Goal: Task Accomplishment & Management: Use online tool/utility

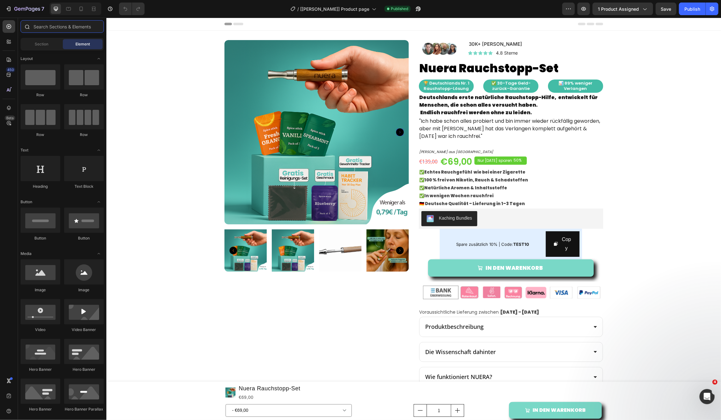
click at [56, 28] on input "text" at bounding box center [62, 26] width 83 height 13
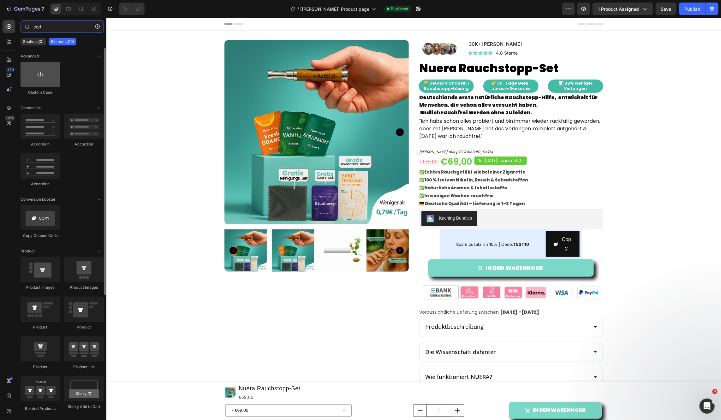
type input "cod"
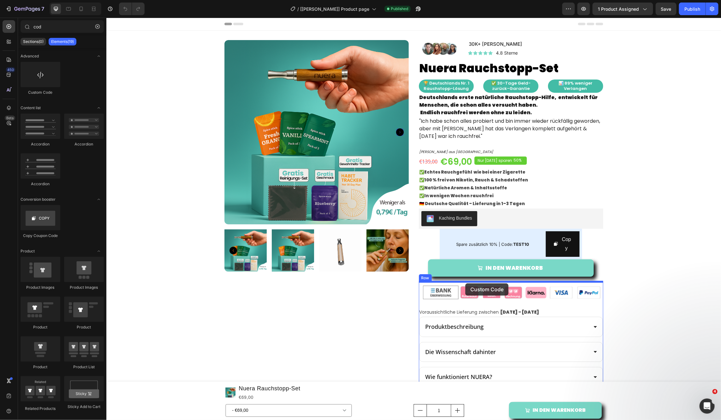
drag, startPoint x: 144, startPoint y: 86, endPoint x: 465, endPoint y: 283, distance: 376.7
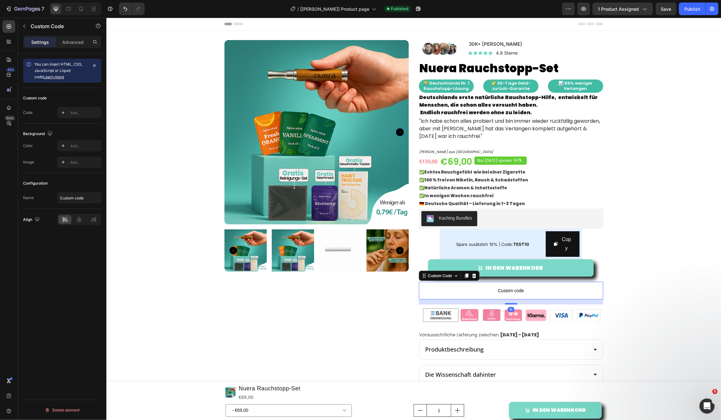
click at [462, 291] on span "Custom code" at bounding box center [510, 290] width 184 height 8
click at [488, 297] on p "Custom code" at bounding box center [510, 290] width 184 height 18
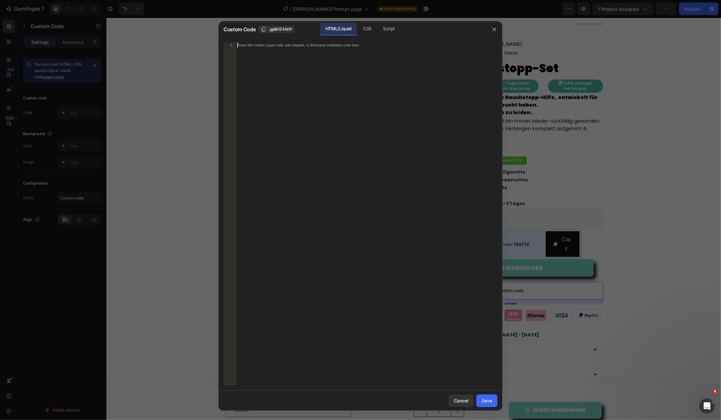
click at [312, 132] on div "Insert the custom Liquid code, add snippets, or third-party installation code h…" at bounding box center [366, 219] width 261 height 353
paste textarea
click at [490, 403] on div "Save" at bounding box center [486, 400] width 10 height 7
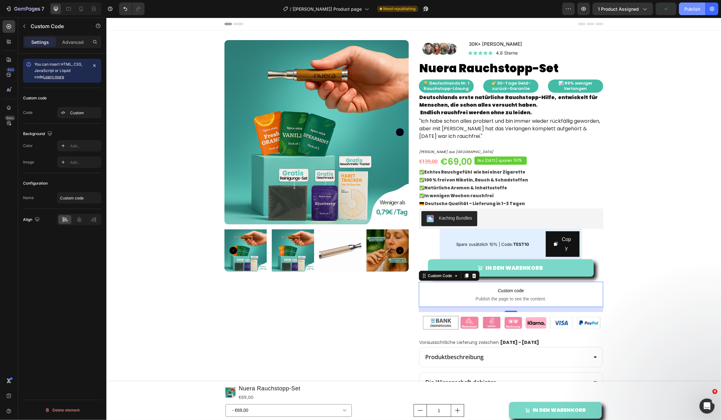
click at [686, 13] on button "Publish" at bounding box center [692, 9] width 27 height 13
click at [463, 289] on span "Custom code" at bounding box center [510, 290] width 184 height 8
click at [81, 43] on p "Advanced" at bounding box center [72, 42] width 21 height 7
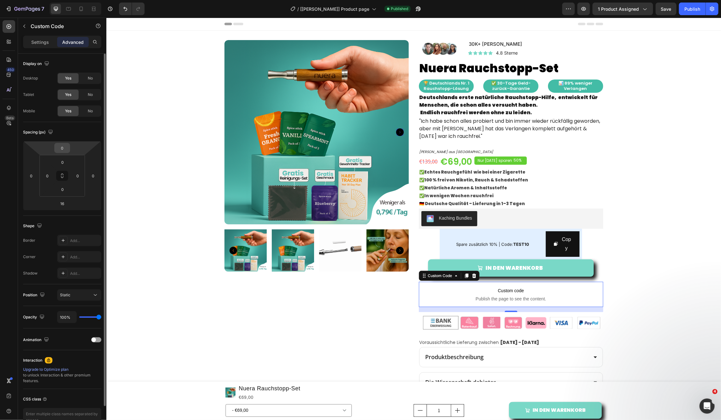
click at [63, 149] on input "0" at bounding box center [62, 147] width 13 height 9
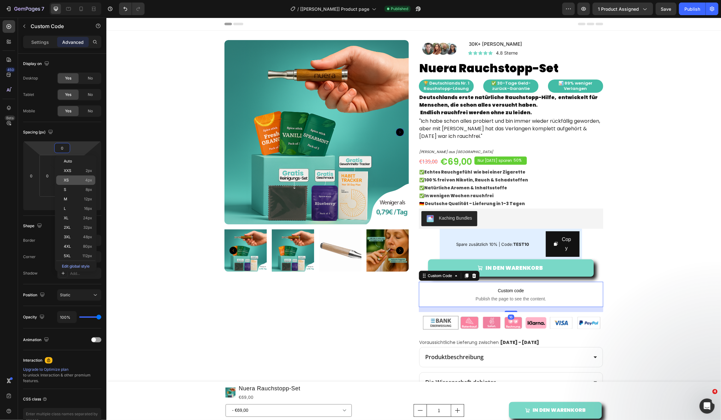
click at [70, 179] on p "XS 4px" at bounding box center [78, 180] width 28 height 4
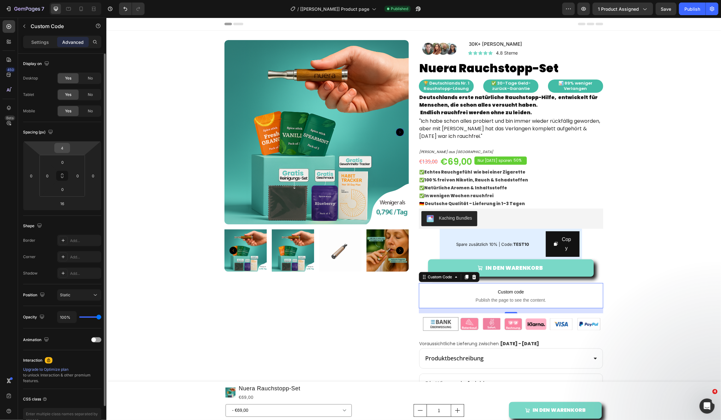
click at [65, 149] on input "4" at bounding box center [62, 147] width 13 height 9
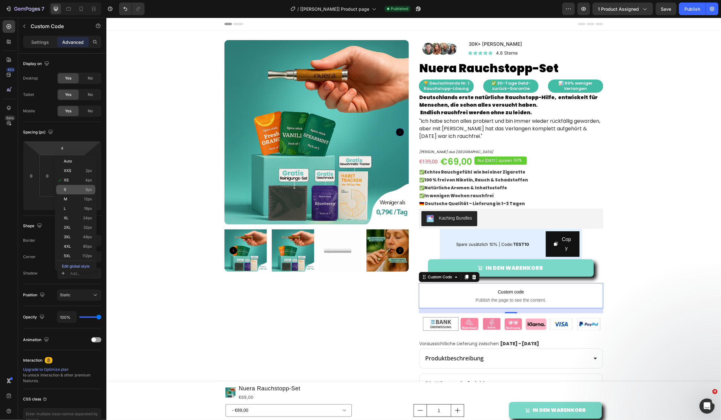
click at [67, 191] on p "S 8px" at bounding box center [78, 189] width 28 height 4
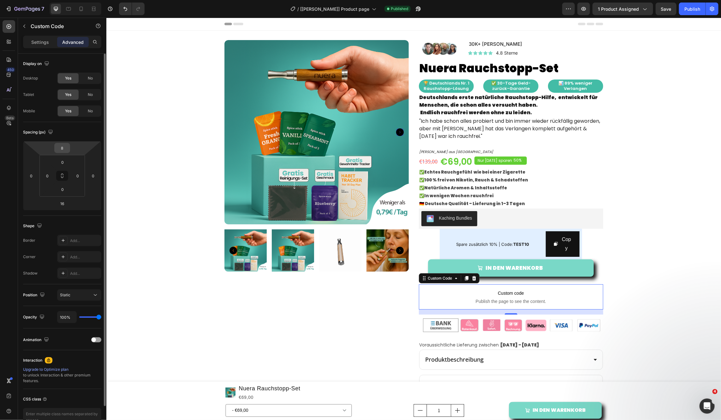
click at [65, 152] on input "8" at bounding box center [62, 147] width 13 height 9
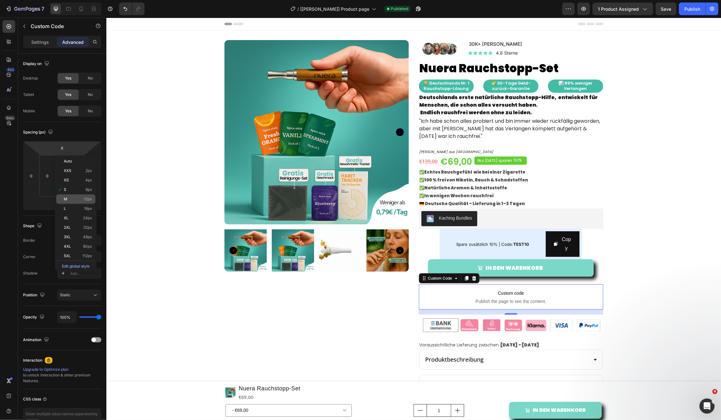
click at [69, 202] on div "M 12px" at bounding box center [75, 198] width 39 height 9
type input "12"
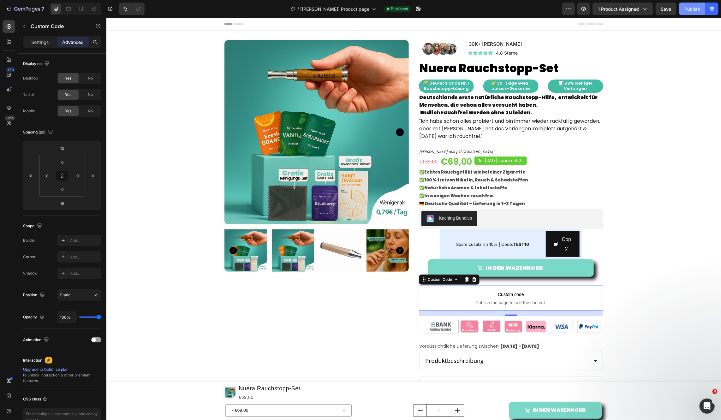
click at [685, 10] on div "Publish" at bounding box center [692, 9] width 16 height 7
click at [473, 301] on span "Publish the page to see the content." at bounding box center [510, 302] width 184 height 6
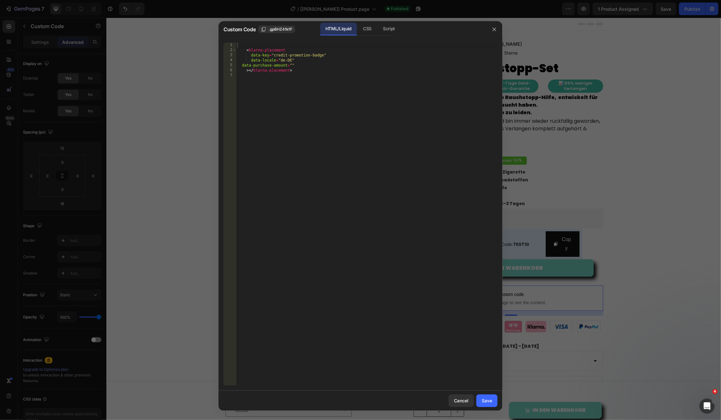
click at [291, 76] on div "< klarna-placement data-key = "credit-promotion-badge" data-locale = "de-DE" da…" at bounding box center [366, 219] width 261 height 353
type textarea "></klarna-placement>"
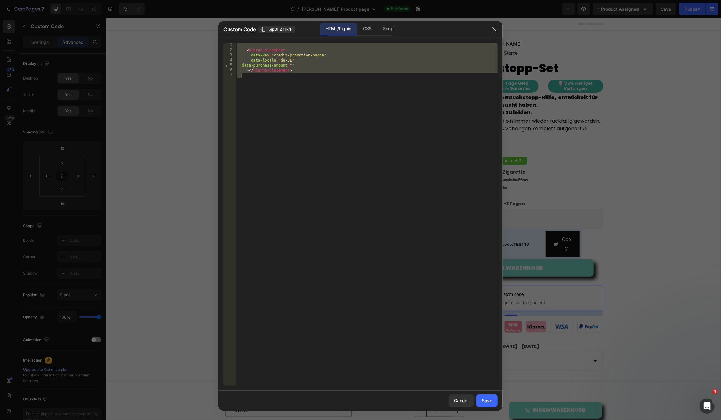
paste textarea
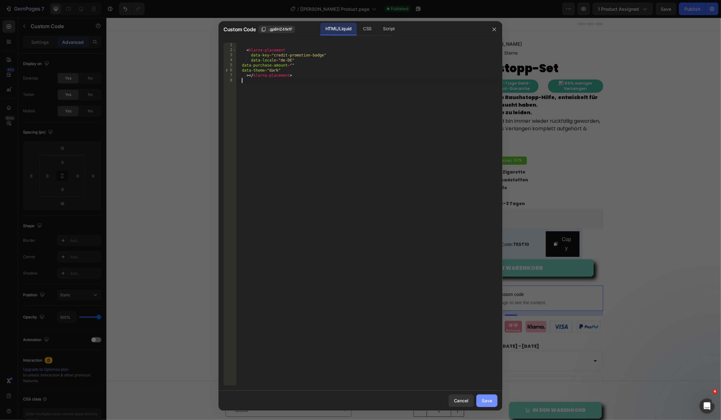
click at [493, 402] on button "Save" at bounding box center [486, 400] width 21 height 13
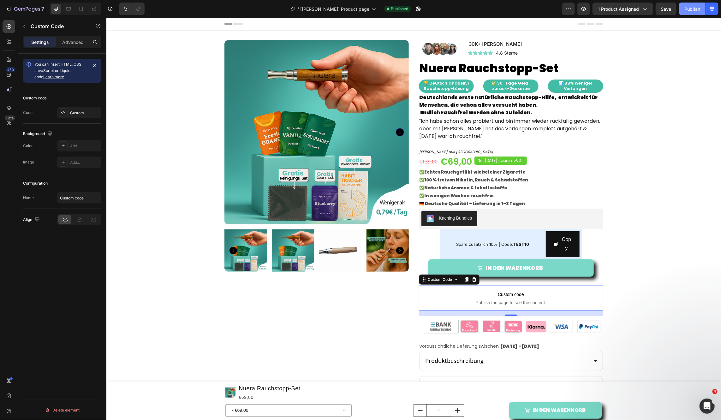
click at [684, 13] on button "Publish" at bounding box center [692, 9] width 27 height 13
click at [460, 303] on span "Publish the page to see the content." at bounding box center [510, 302] width 184 height 6
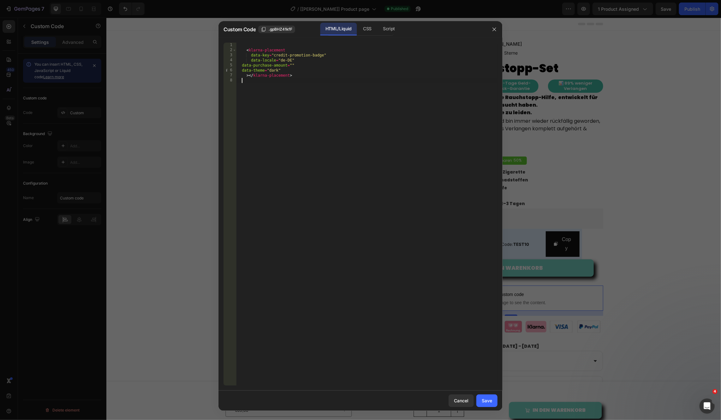
click at [306, 80] on div "< klarna-placement data-key = "credit-promotion-badge" data-locale = "de-DE" da…" at bounding box center [366, 219] width 261 height 353
type textarea "></klarna-placement>"
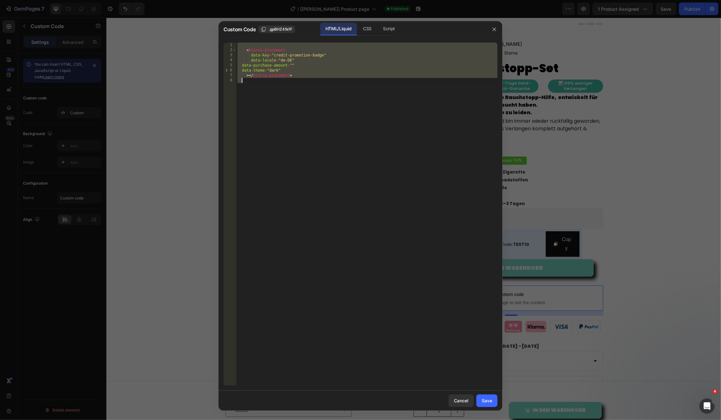
paste textarea
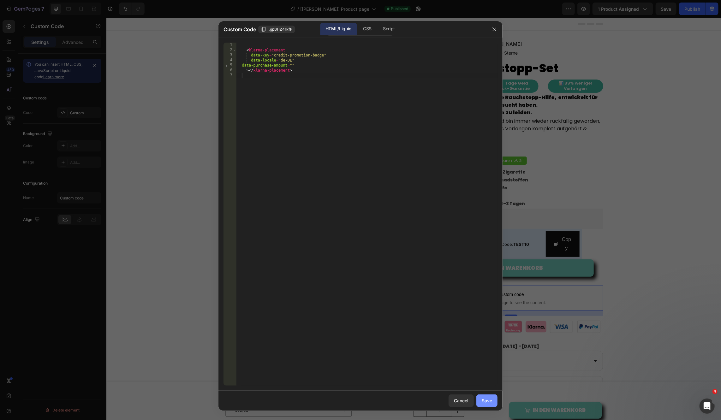
click at [486, 402] on div "Save" at bounding box center [486, 400] width 10 height 7
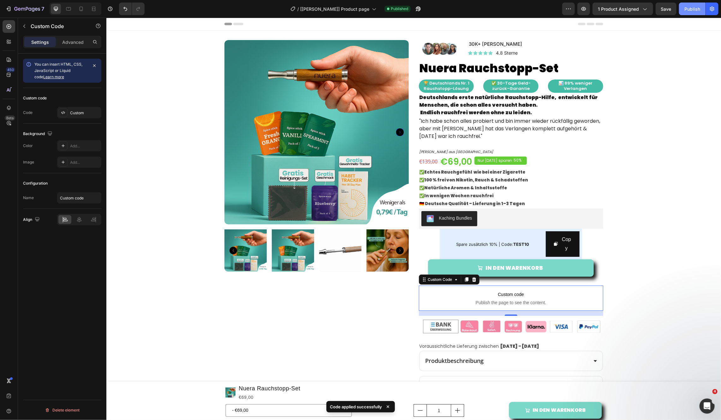
click at [688, 9] on div "Publish" at bounding box center [692, 9] width 16 height 7
click at [472, 293] on span "Custom code" at bounding box center [510, 294] width 184 height 8
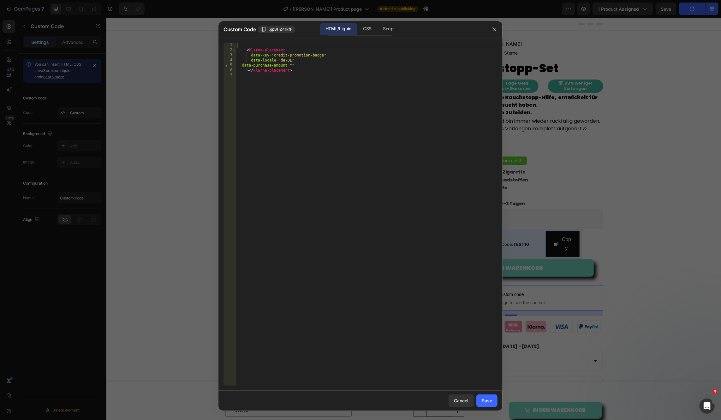
click at [280, 75] on div "< klarna-placement data-key = "credit-promotion-badge" data-locale = "de-DE" da…" at bounding box center [366, 219] width 261 height 353
type textarea "></klarna-placement>"
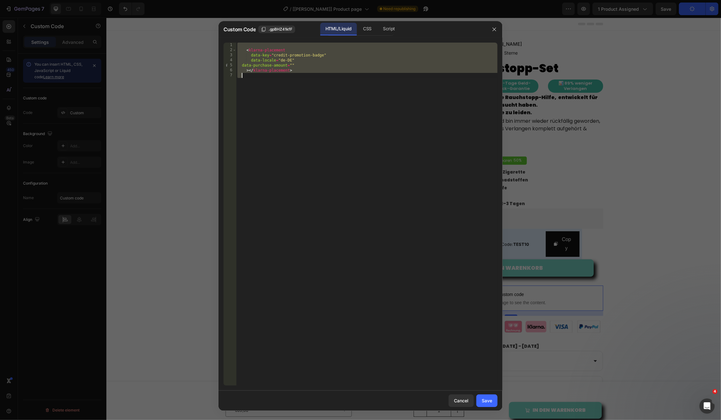
paste textarea
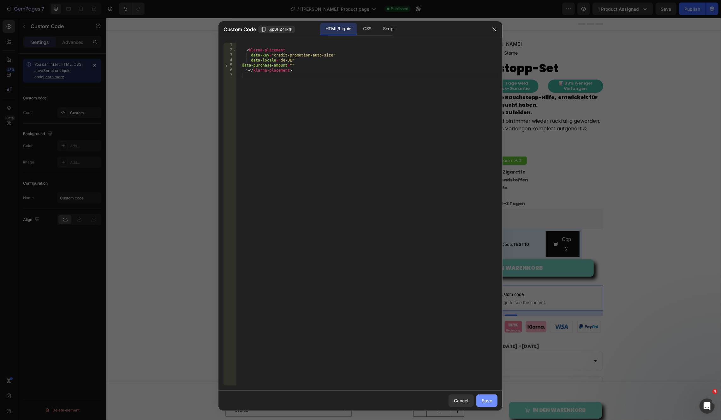
click at [485, 402] on div "Save" at bounding box center [486, 400] width 10 height 7
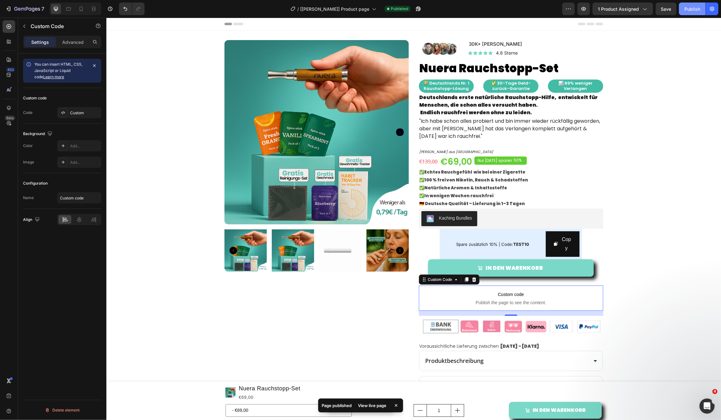
click at [698, 7] on div "Publish" at bounding box center [692, 9] width 16 height 7
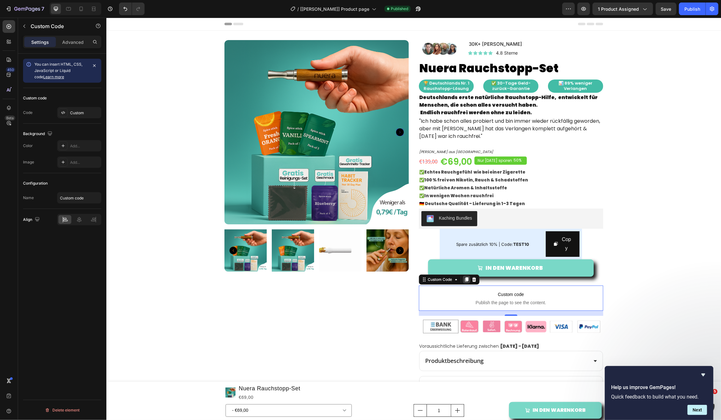
click at [466, 279] on icon at bounding box center [465, 279] width 3 height 4
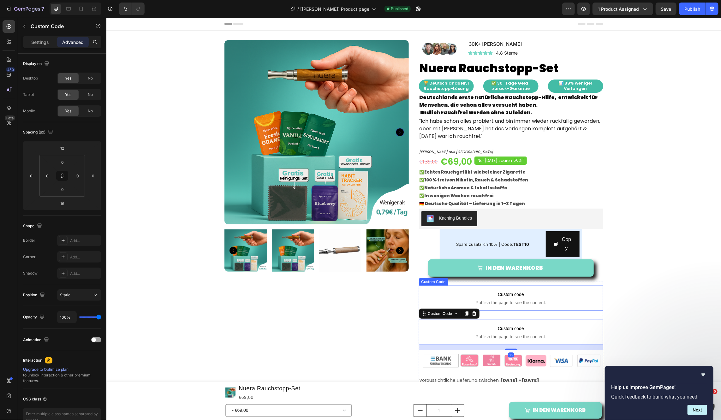
click at [507, 297] on span "Custom code" at bounding box center [510, 294] width 184 height 8
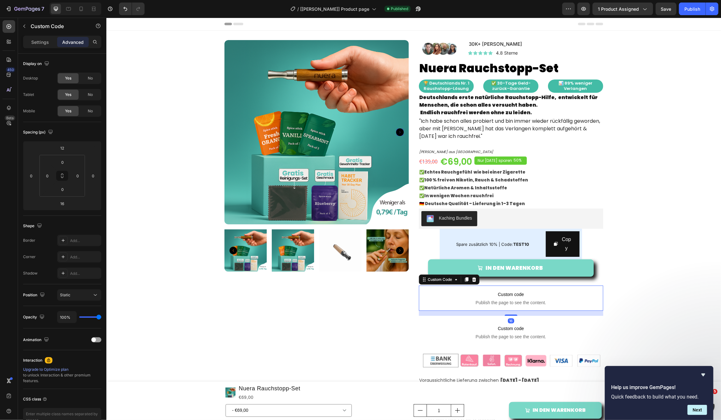
click at [507, 297] on span "Custom code" at bounding box center [510, 294] width 184 height 8
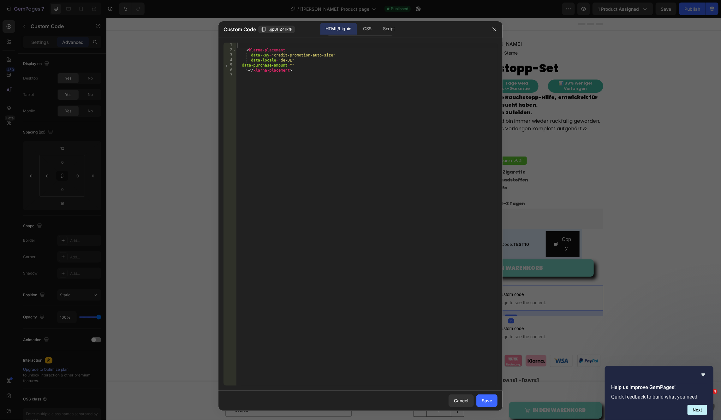
click at [313, 110] on div "< klarna-placement data-key = "credit-promotion-auto-size" data-locale = "de-DE…" at bounding box center [366, 219] width 261 height 353
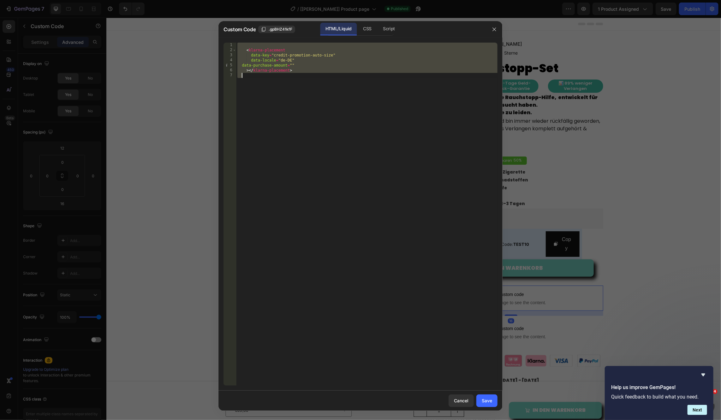
paste textarea "<div id="container"></div>"
type textarea "<div id="container"></div>"
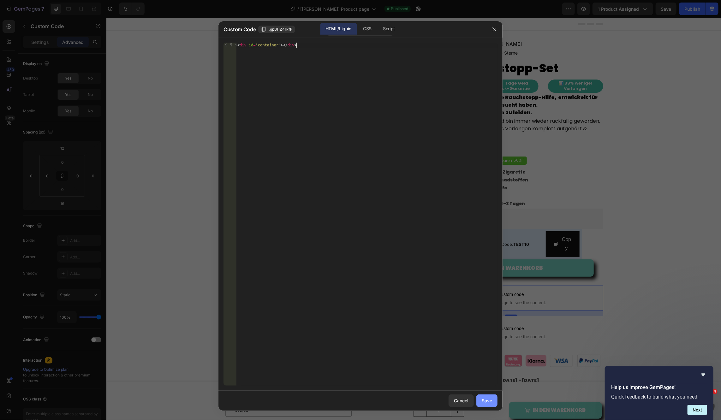
click at [490, 396] on button "Save" at bounding box center [486, 400] width 21 height 13
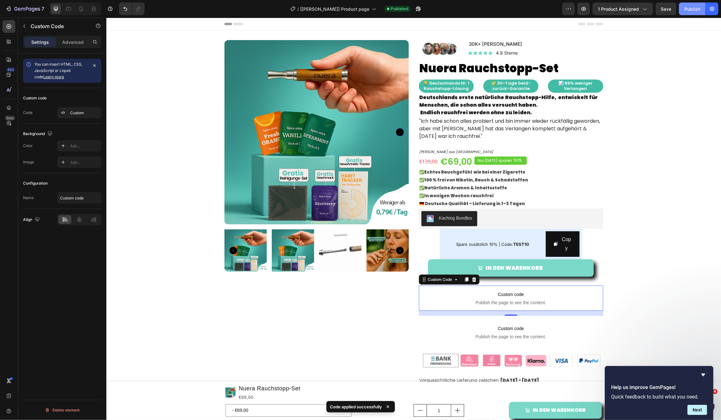
click at [694, 11] on div "Publish" at bounding box center [692, 9] width 16 height 7
click at [687, 14] on button "Publish" at bounding box center [692, 9] width 27 height 13
click at [701, 11] on button "Publish" at bounding box center [692, 9] width 27 height 13
click at [488, 303] on span "Publish the page to see the content." at bounding box center [510, 302] width 184 height 6
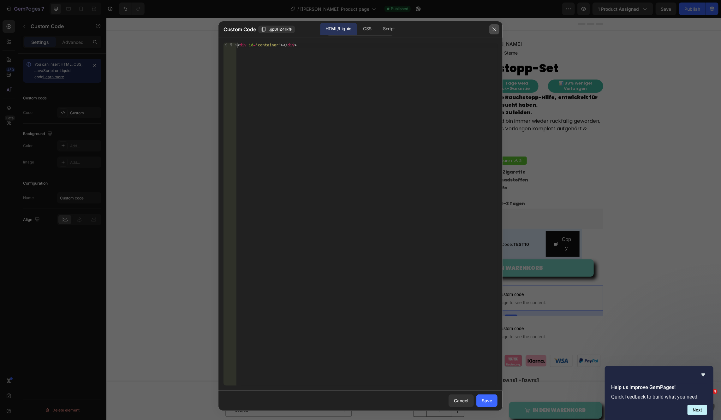
click at [496, 31] on icon "button" at bounding box center [494, 29] width 5 height 5
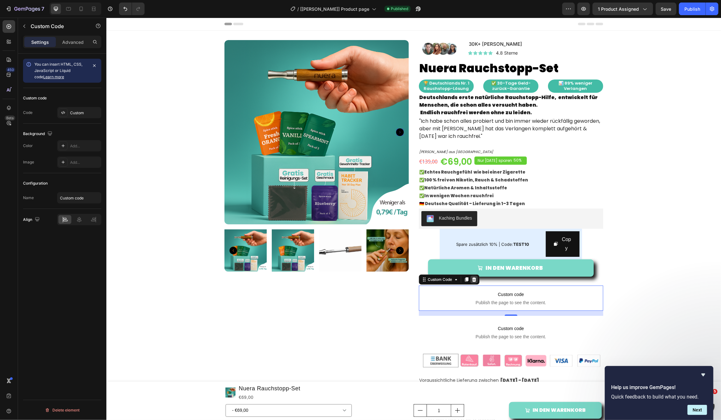
click at [475, 282] on div at bounding box center [474, 279] width 8 height 8
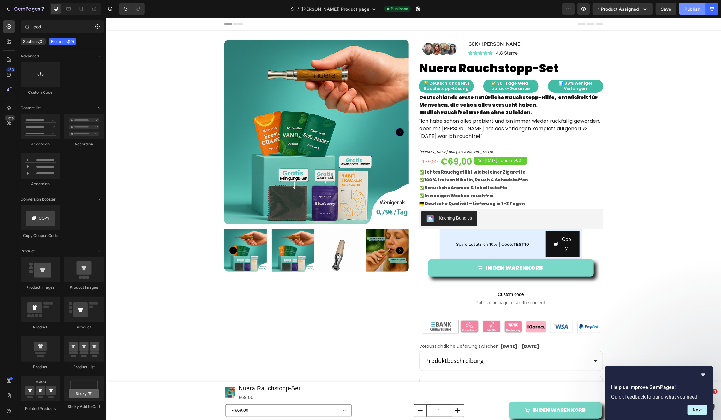
click at [685, 9] on div "Publish" at bounding box center [692, 9] width 16 height 7
click at [693, 12] on button "Publish" at bounding box center [692, 9] width 27 height 13
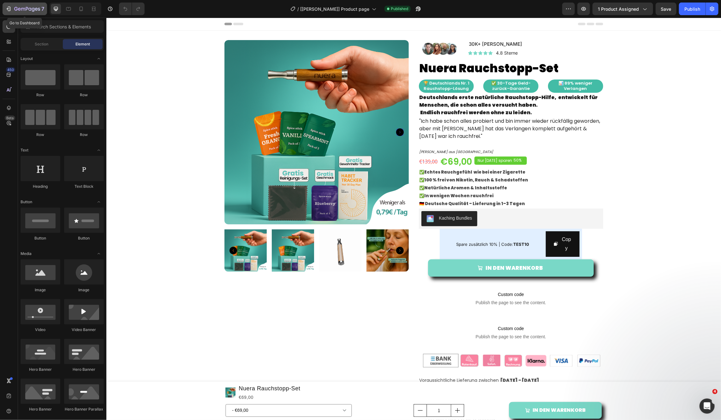
click at [7, 9] on icon "button" at bounding box center [8, 9] width 3 height 2
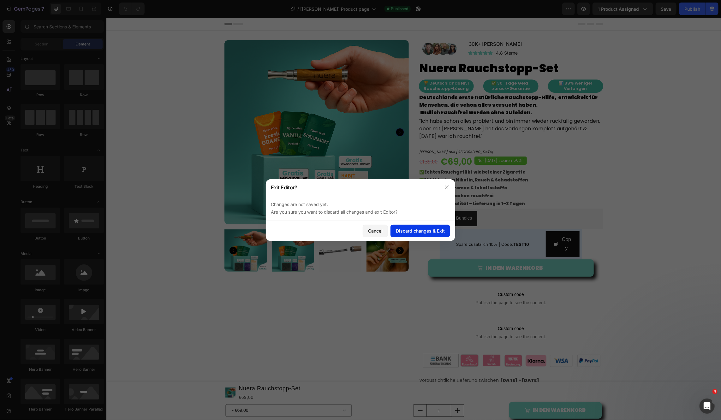
click at [406, 231] on div "Discard changes & Exit" at bounding box center [420, 230] width 49 height 7
